Goal: Information Seeking & Learning: Learn about a topic

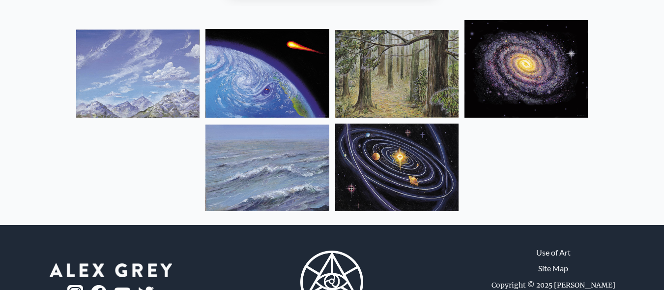
scroll to position [617, 0]
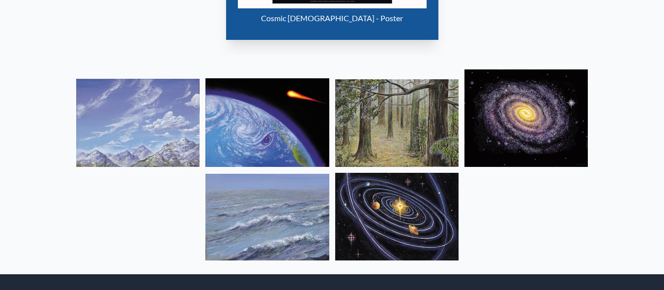
click at [512, 108] on img at bounding box center [526, 117] width 123 height 97
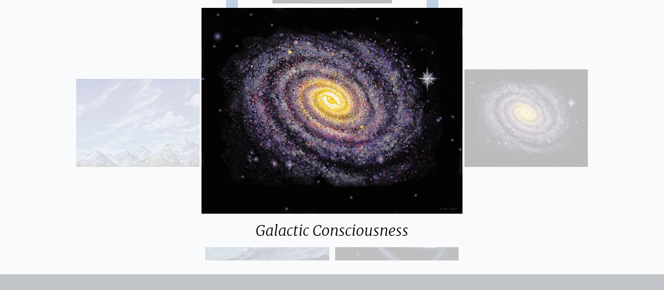
click at [512, 108] on div "Galactic Consciousness" at bounding box center [332, 145] width 664 height 290
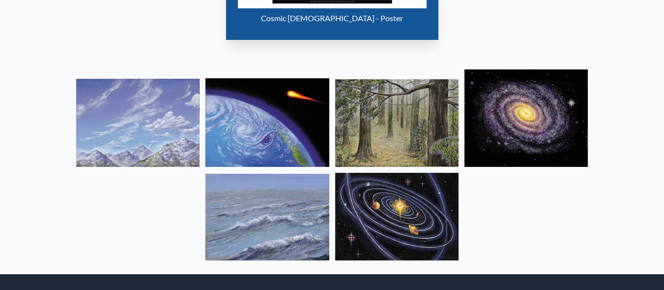
click at [417, 207] on img at bounding box center [396, 217] width 123 height 88
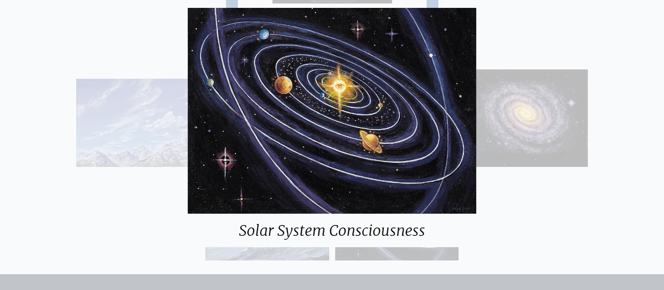
click at [544, 128] on div "Solar System Consciousness" at bounding box center [332, 145] width 664 height 290
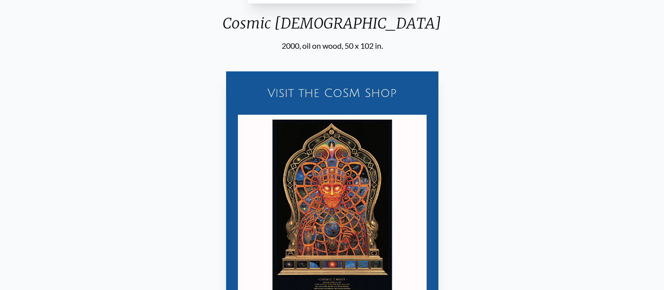
scroll to position [0, 0]
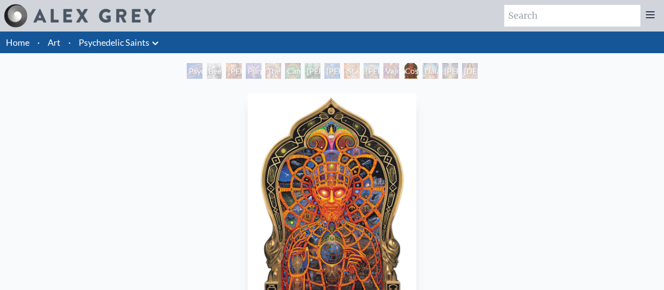
click at [203, 73] on div "Psychedelic Healing" at bounding box center [195, 71] width 16 height 16
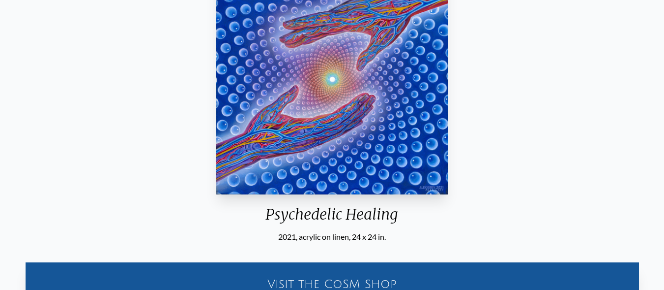
scroll to position [54, 0]
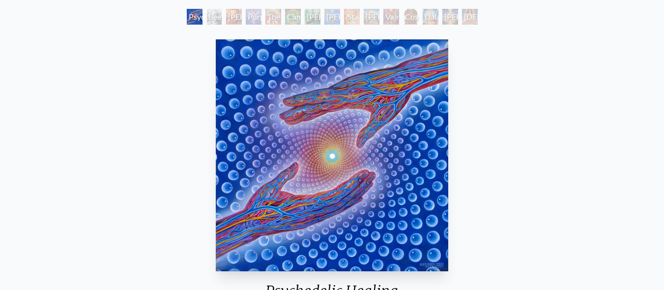
click at [207, 15] on div "Beethoven" at bounding box center [215, 17] width 16 height 16
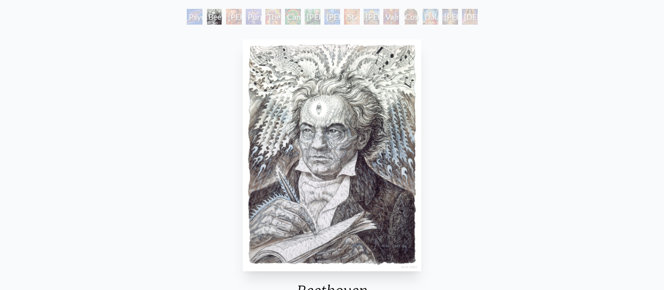
click at [242, 21] on div "Stanislav Grof M.D., Cartographer of Consciousness" at bounding box center [234, 17] width 16 height 16
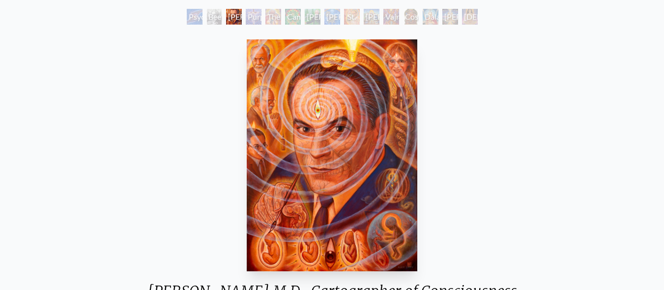
click at [321, 16] on div "George Washington - Hemp Farmer" at bounding box center [313, 17] width 16 height 16
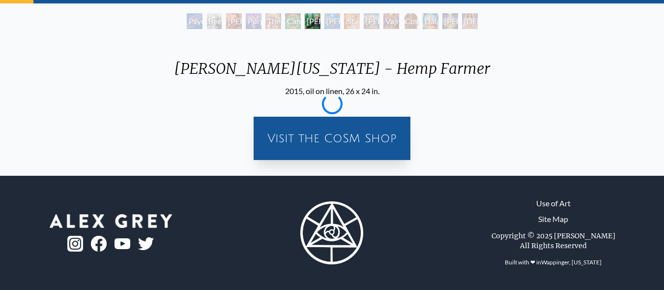
click at [340, 19] on div "Albert Hofmann & the New Eleusis" at bounding box center [333, 21] width 16 height 16
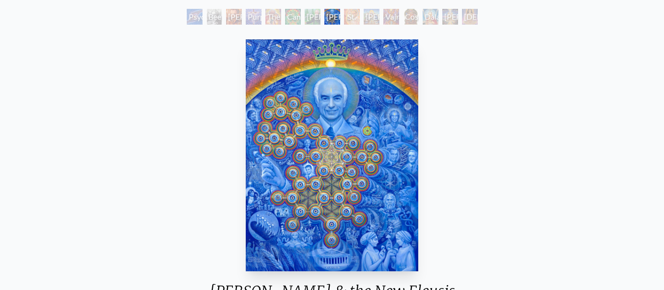
scroll to position [50, 0]
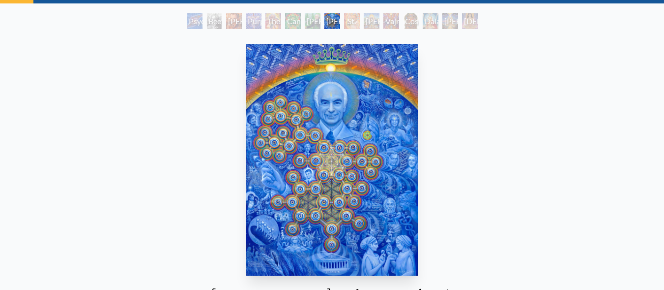
click at [399, 23] on div "Vajra Guru" at bounding box center [392, 21] width 16 height 16
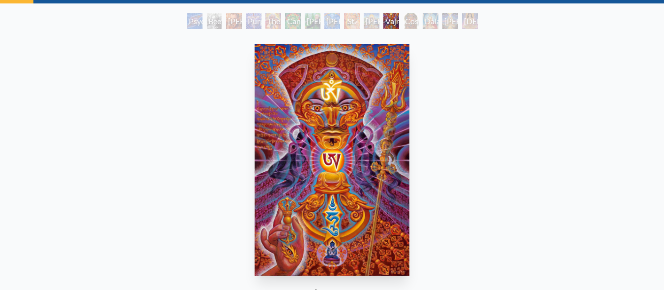
click at [455, 19] on div "Adi Da" at bounding box center [451, 21] width 16 height 16
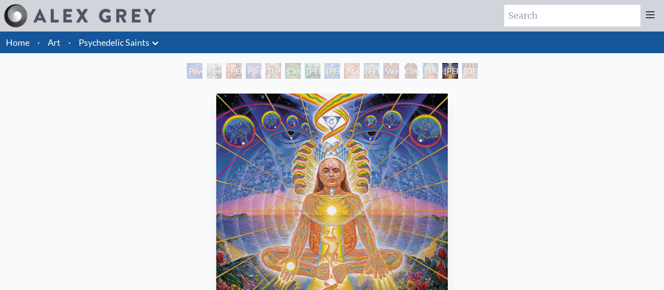
click at [474, 72] on div "Namaste" at bounding box center [470, 71] width 16 height 16
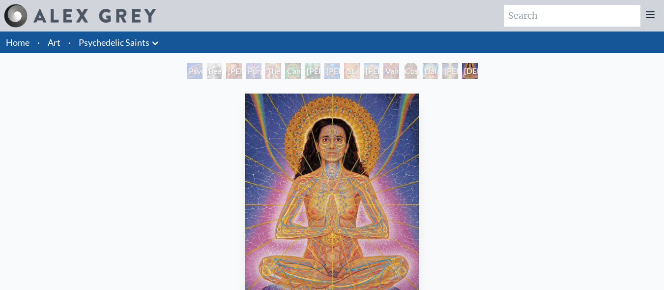
click at [646, 13] on icon at bounding box center [651, 15] width 12 height 12
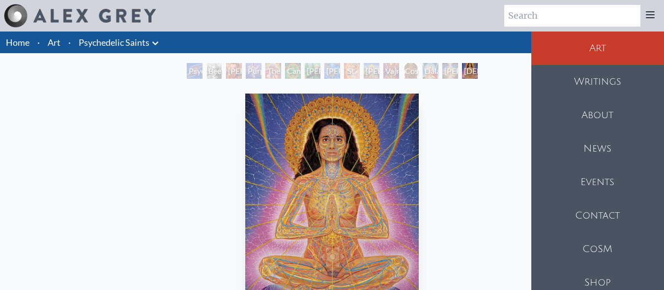
click at [503, 123] on div "Namaste 1994, oil on linen, 36 x 48 in. Visit the CoSM Shop" at bounding box center [332, 266] width 649 height 354
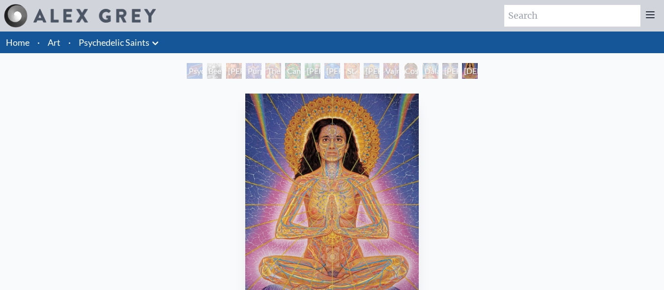
click at [50, 39] on link "Art" at bounding box center [54, 42] width 13 height 14
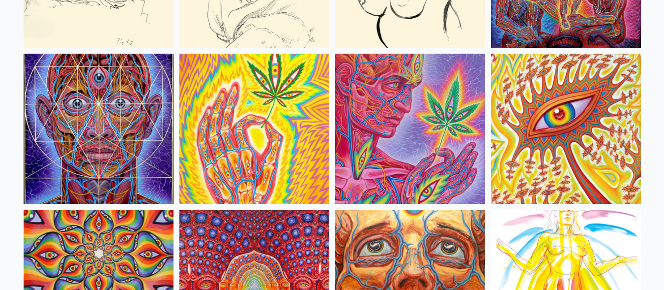
scroll to position [4250, 0]
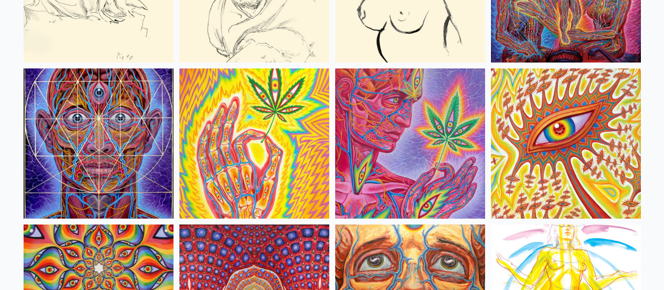
click at [619, 142] on img at bounding box center [566, 143] width 150 height 150
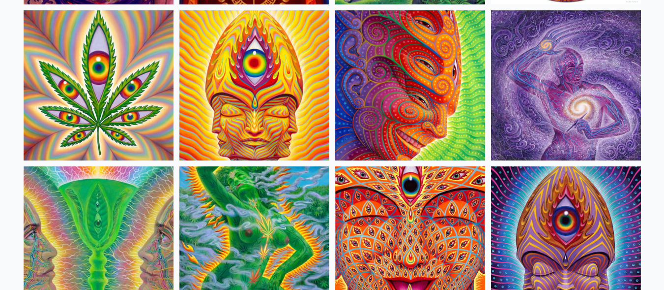
scroll to position [1742, 0]
